Goal: Information Seeking & Learning: Learn about a topic

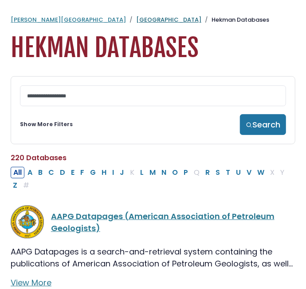
click at [136, 17] on link "[GEOGRAPHIC_DATA]" at bounding box center [168, 20] width 65 height 8
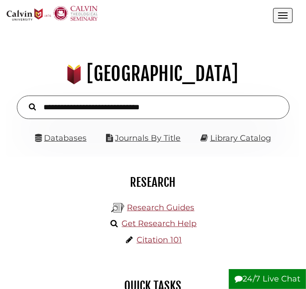
scroll to position [93, 279]
click at [59, 105] on input "text" at bounding box center [153, 107] width 272 height 23
type input "**********"
click at [24, 101] on button "Search" at bounding box center [32, 106] width 16 height 11
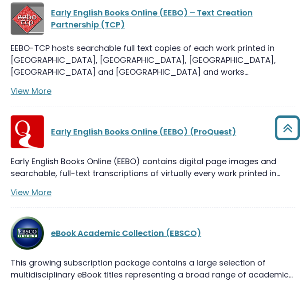
scroll to position [8168, 0]
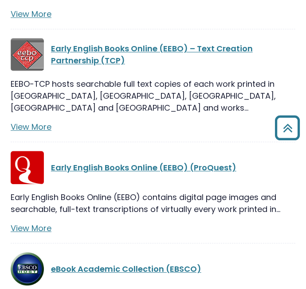
scroll to position [8110, 0]
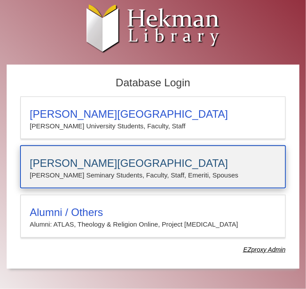
click at [67, 163] on h3 "[PERSON_NAME][GEOGRAPHIC_DATA]" at bounding box center [153, 163] width 246 height 12
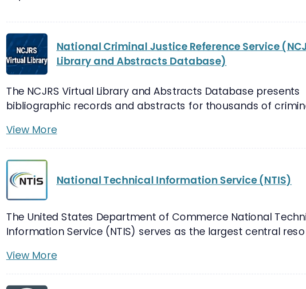
scroll to position [16067, 0]
